Goal: Task Accomplishment & Management: Manage account settings

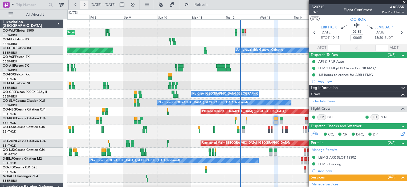
click at [85, 5] on button at bounding box center [84, 5] width 9 height 9
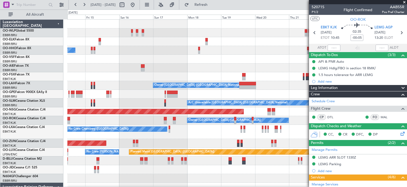
click at [251, 42] on div "Planned Maint [GEOGRAPHIC_DATA] ([GEOGRAPHIC_DATA]) A/C Unavailable Geneva (Coi…" at bounding box center [236, 115] width 339 height 190
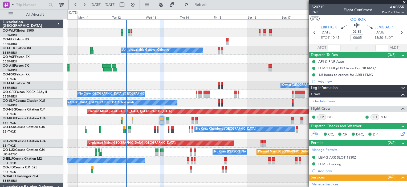
click at [224, 33] on div "Planned Maint [GEOGRAPHIC_DATA] ([GEOGRAPHIC_DATA]) A/C Unavailable Geneva (Coi…" at bounding box center [236, 115] width 339 height 190
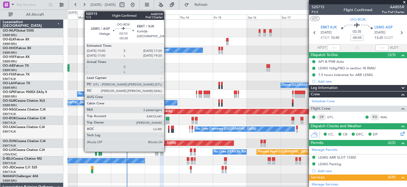
click at [166, 121] on div at bounding box center [167, 123] width 3 height 4
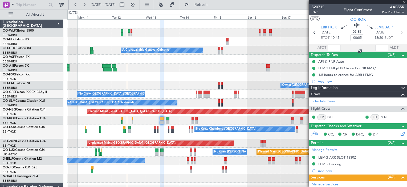
type input "-00:30"
type input "2"
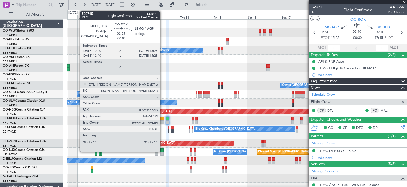
click at [162, 121] on div at bounding box center [162, 123] width 4 height 4
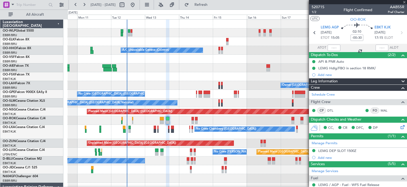
type input "-00:05"
type input "0"
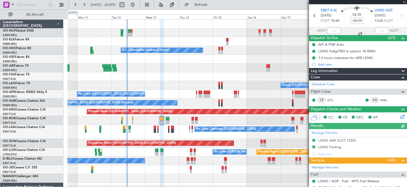
scroll to position [18, 0]
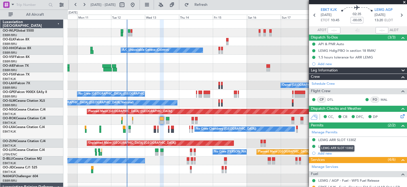
click at [342, 141] on div "LEMG ARR SLOT 1330Z" at bounding box center [337, 140] width 38 height 5
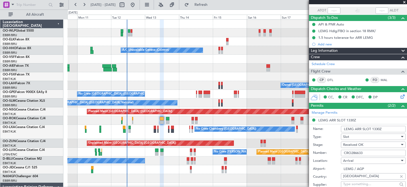
scroll to position [38, 0]
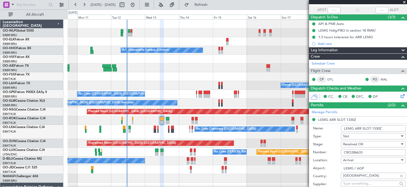
drag, startPoint x: 362, startPoint y: 152, endPoint x: 329, endPoint y: 155, distance: 33.9
click at [329, 155] on div "Number: CRO286633" at bounding box center [359, 153] width 93 height 8
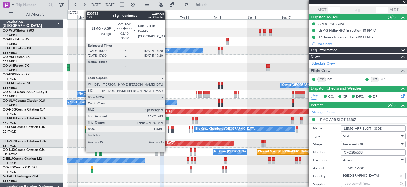
click at [167, 121] on div at bounding box center [167, 123] width 3 height 4
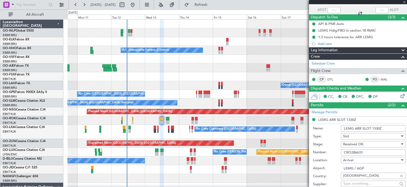
type input "-00:30"
type input "2"
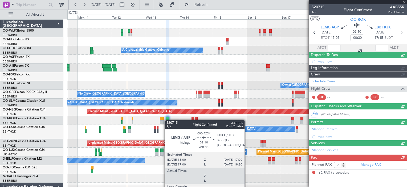
scroll to position [0, 0]
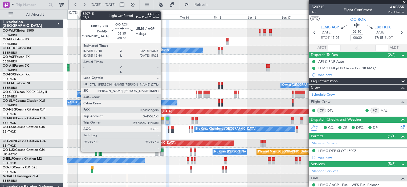
click at [163, 120] on div at bounding box center [162, 119] width 4 height 4
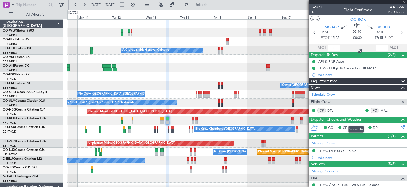
type input "-00:05"
type input "0"
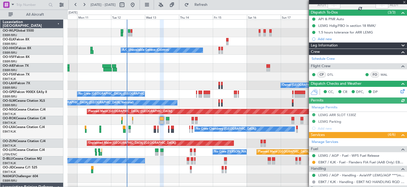
scroll to position [93, 0]
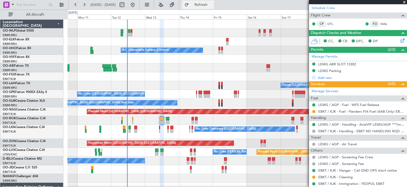
click at [212, 3] on span "Refresh" at bounding box center [201, 5] width 22 height 4
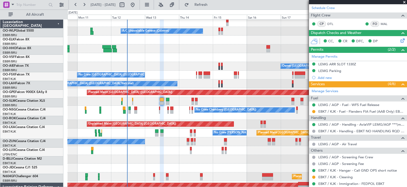
scroll to position [19, 0]
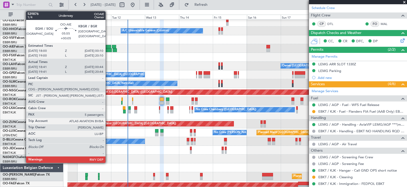
click at [108, 47] on div at bounding box center [106, 47] width 9 height 4
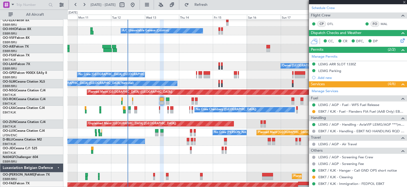
type input "+00:05"
type input "18:51"
type input "00:39"
type input "5"
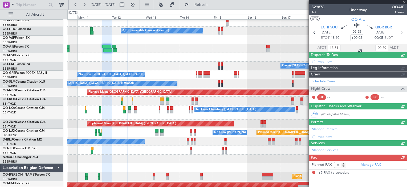
scroll to position [0, 0]
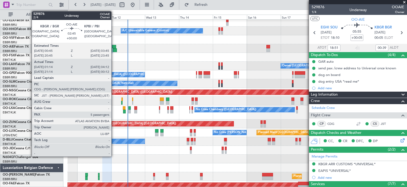
click at [114, 46] on div at bounding box center [114, 47] width 4 height 4
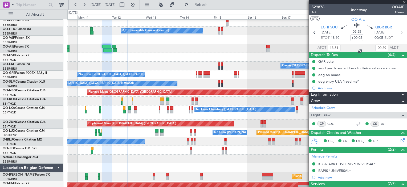
type input "01:24"
type input "04:07"
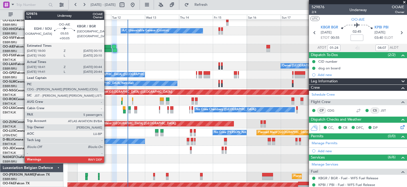
click at [106, 47] on div at bounding box center [106, 47] width 9 height 4
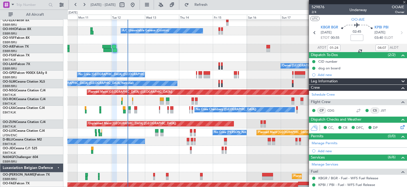
type input "+00:05"
type input "18:51"
type input "00:39"
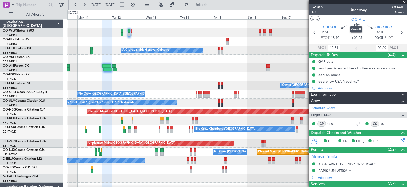
click at [352, 20] on span "OO-AIE" at bounding box center [358, 20] width 14 height 6
